Goal: Information Seeking & Learning: Learn about a topic

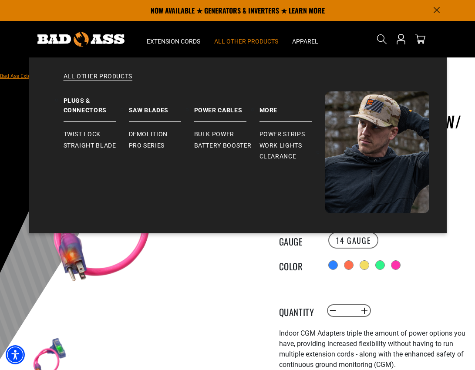
click at [243, 40] on span "All Other Products" at bounding box center [246, 41] width 64 height 8
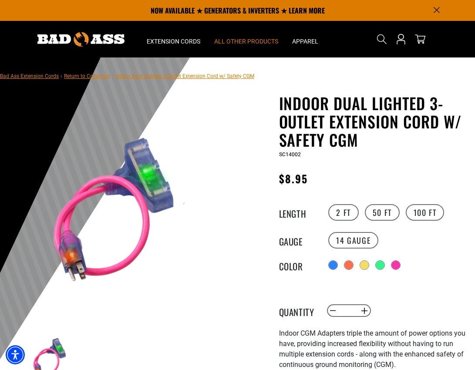
click at [243, 40] on span "All Other Products" at bounding box center [246, 41] width 64 height 8
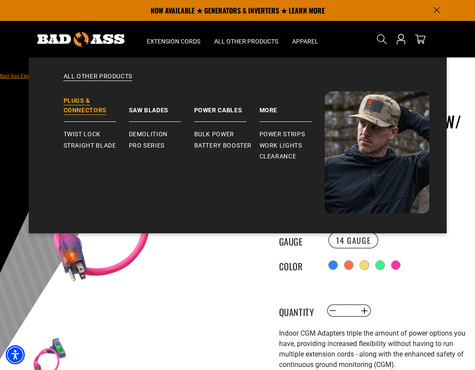
click at [84, 105] on link "Plugs & Connectors" at bounding box center [96, 106] width 65 height 30
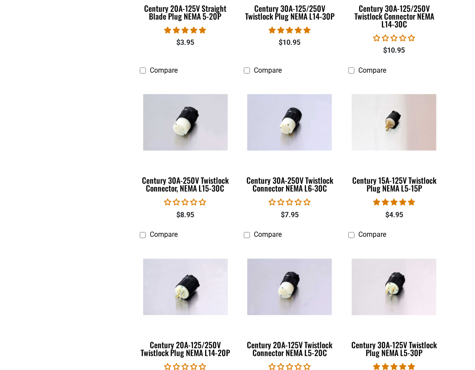
scroll to position [678, 0]
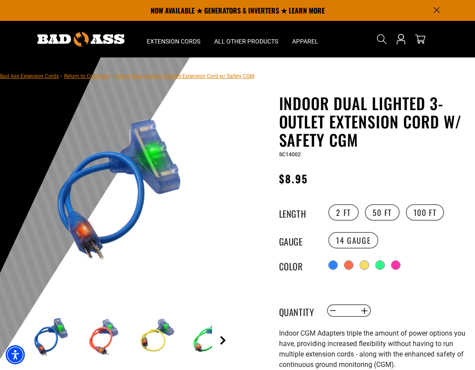
click at [221, 339] on link "Next" at bounding box center [222, 340] width 9 height 9
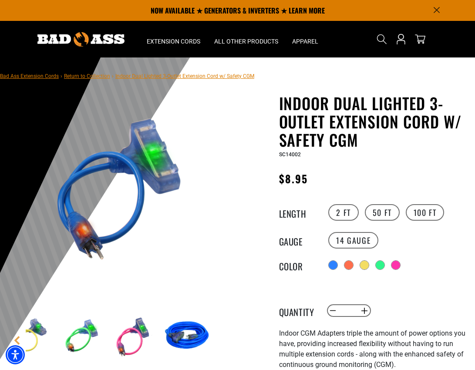
click at [221, 339] on main-product-gallery "1 of 6 Previous Next" at bounding box center [119, 250] width 224 height 313
click at [69, 332] on img at bounding box center [81, 336] width 50 height 50
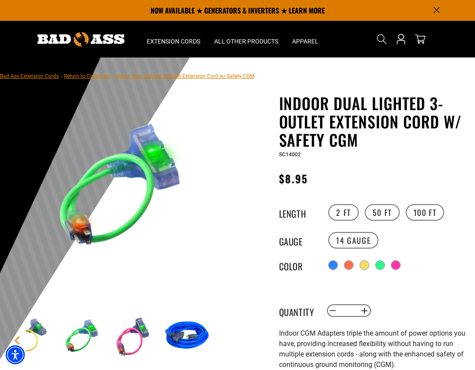
click at [124, 348] on img at bounding box center [134, 336] width 50 height 50
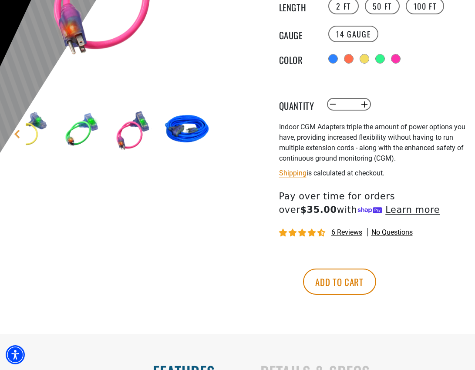
scroll to position [226, 0]
